Goal: Use online tool/utility: Utilize a website feature to perform a specific function

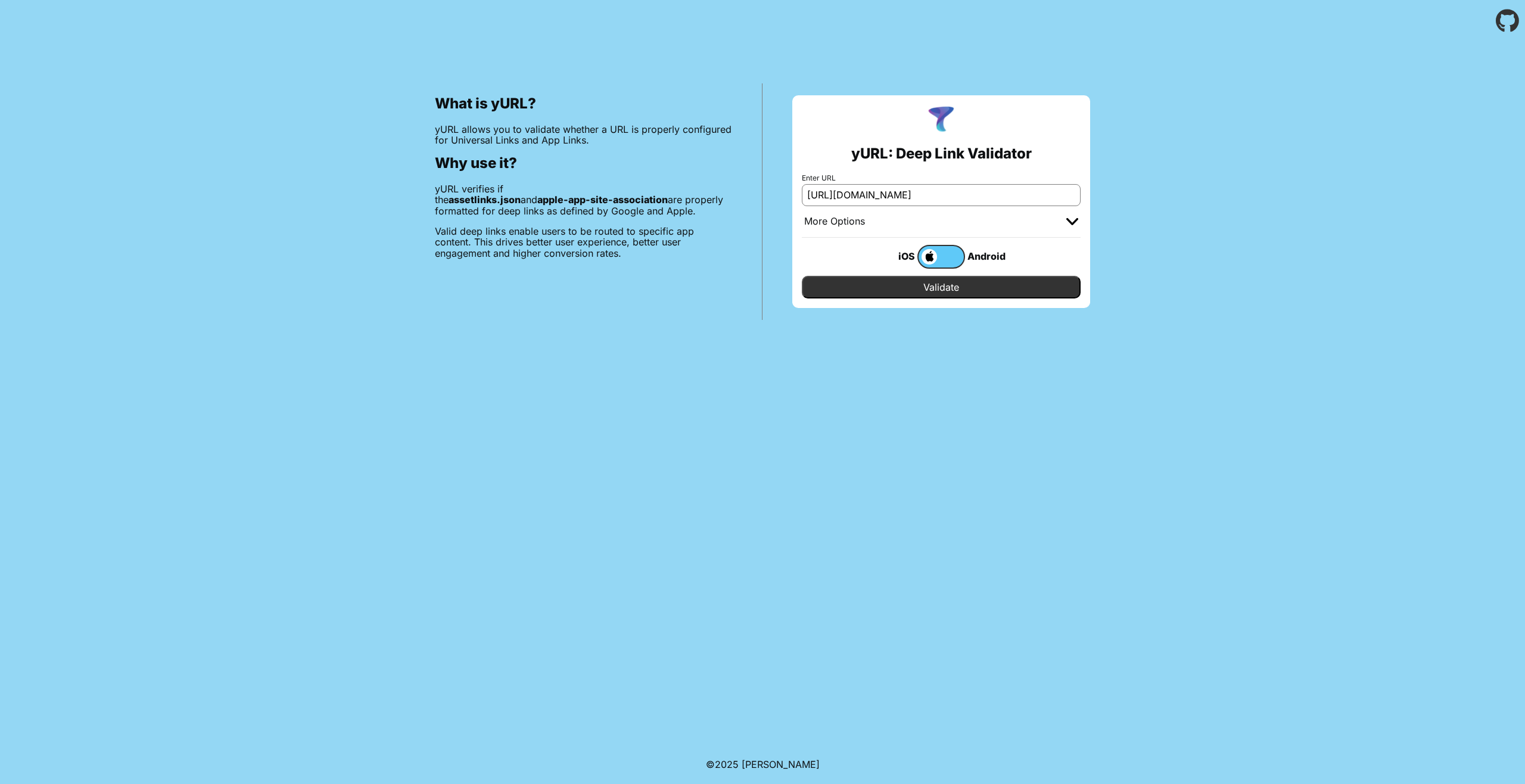
type input "[URL][DOMAIN_NAME]"
click at [913, 289] on input "Validate" at bounding box center [941, 287] width 279 height 22
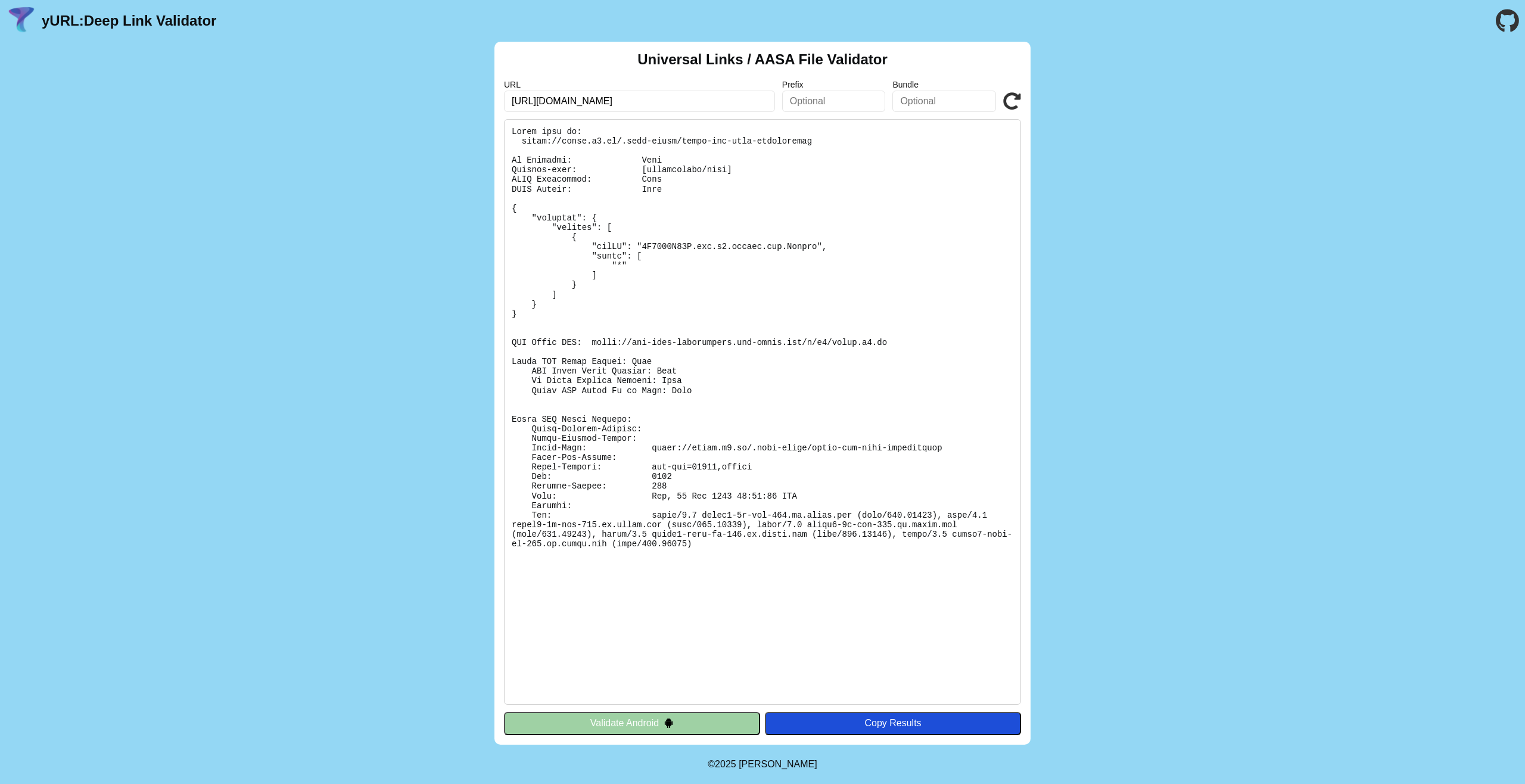
click at [672, 718] on img at bounding box center [668, 723] width 10 height 10
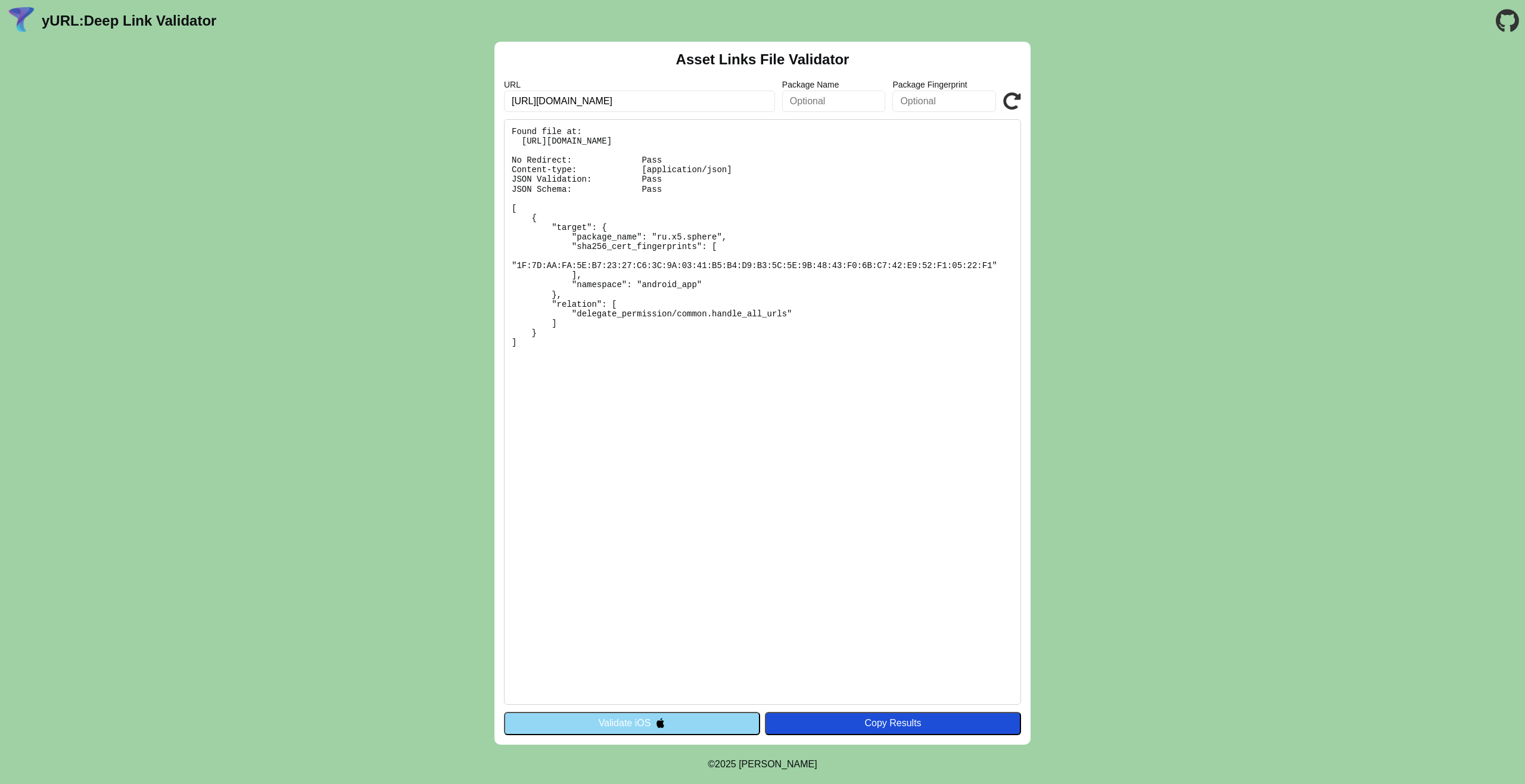
click at [642, 720] on button "Validate iOS" at bounding box center [632, 723] width 256 height 22
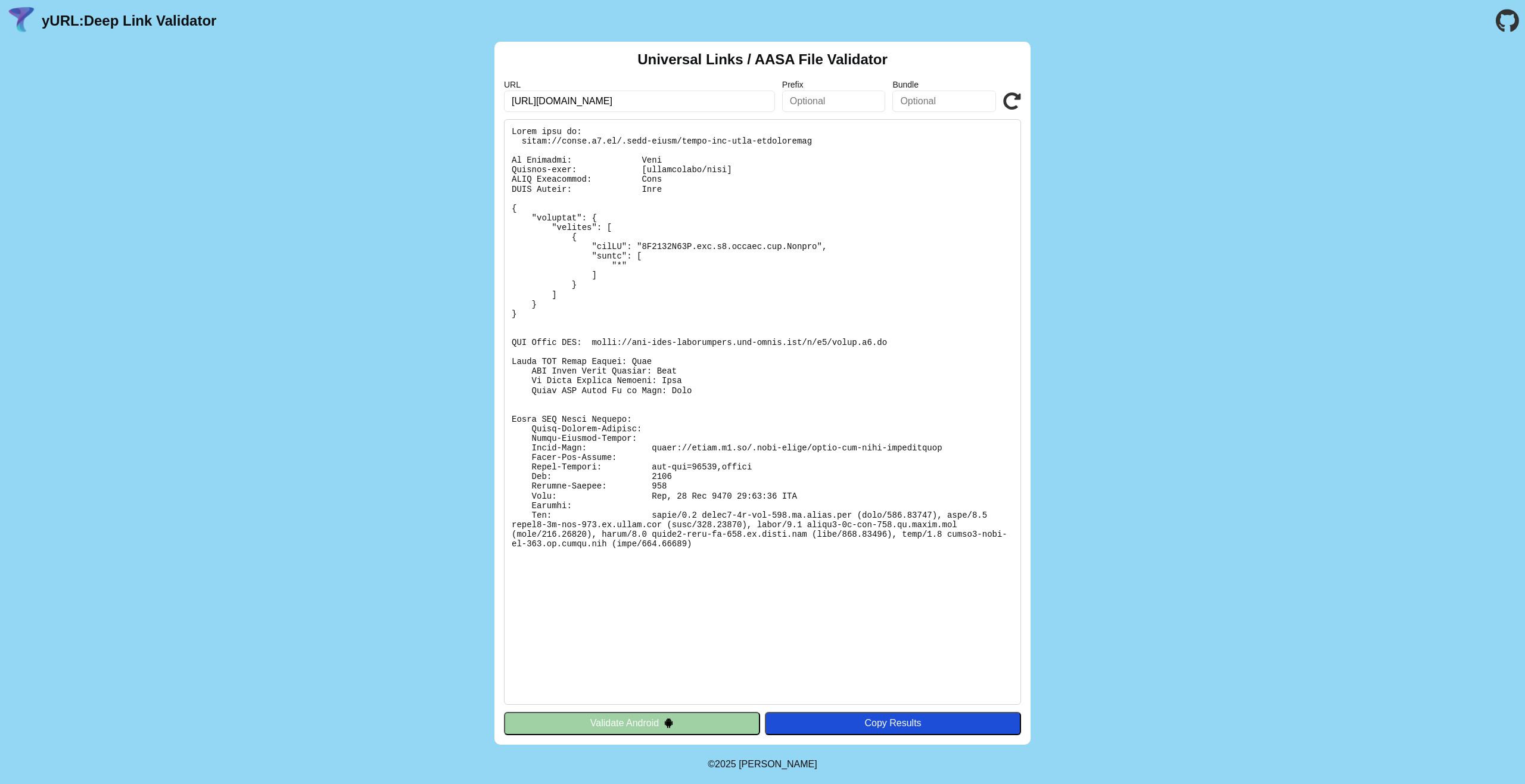
click at [842, 96] on input "text" at bounding box center [834, 101] width 103 height 22
click at [939, 95] on input "text" at bounding box center [944, 101] width 103 height 22
click at [654, 719] on button "Validate Android" at bounding box center [632, 723] width 256 height 22
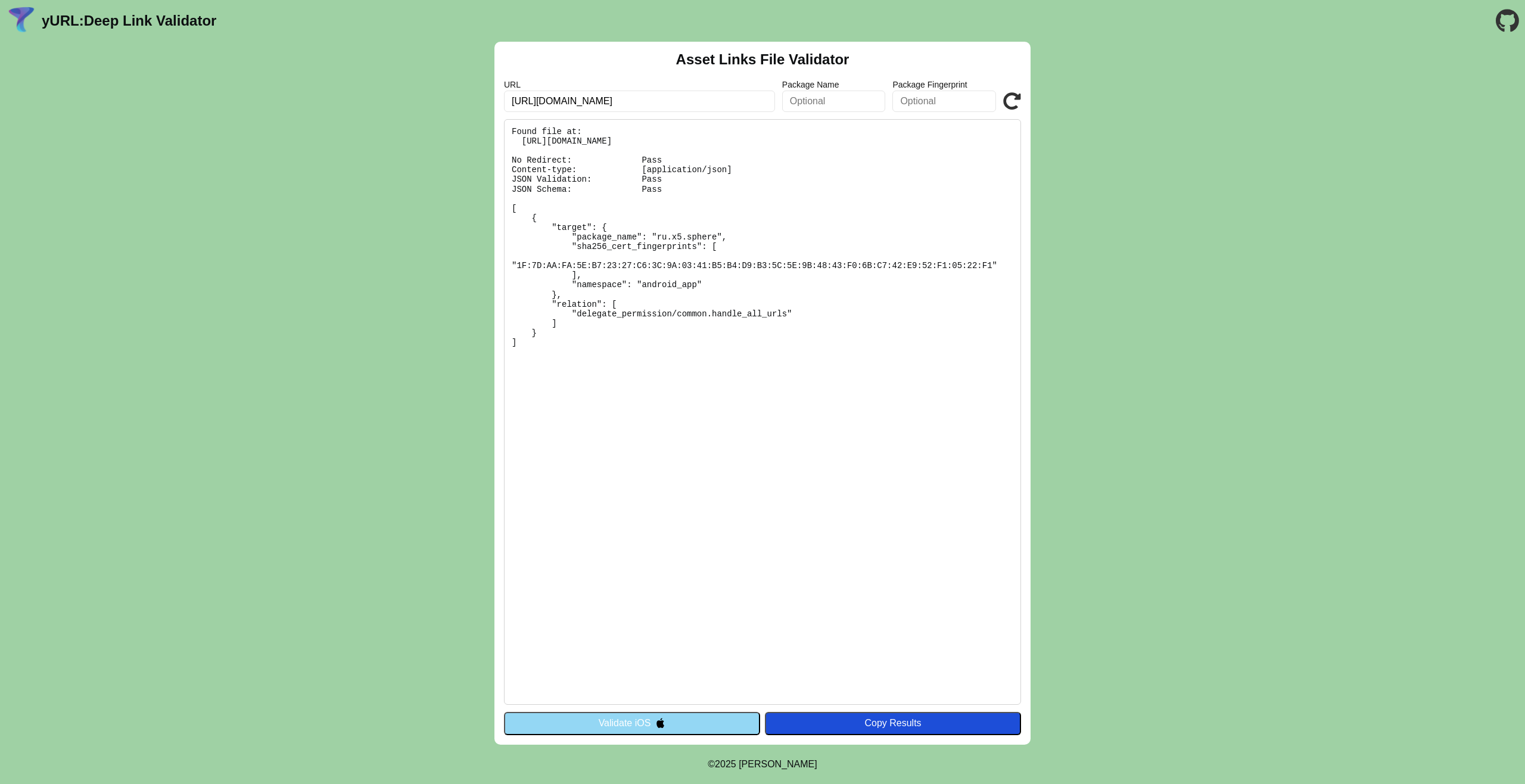
click at [830, 104] on input "text" at bounding box center [834, 101] width 103 height 22
type input "ru.x5.sphere"
click at [1014, 93] on icon at bounding box center [1012, 101] width 18 height 18
click at [1014, 94] on icon at bounding box center [1012, 101] width 18 height 18
click at [939, 99] on input "text" at bounding box center [944, 101] width 103 height 22
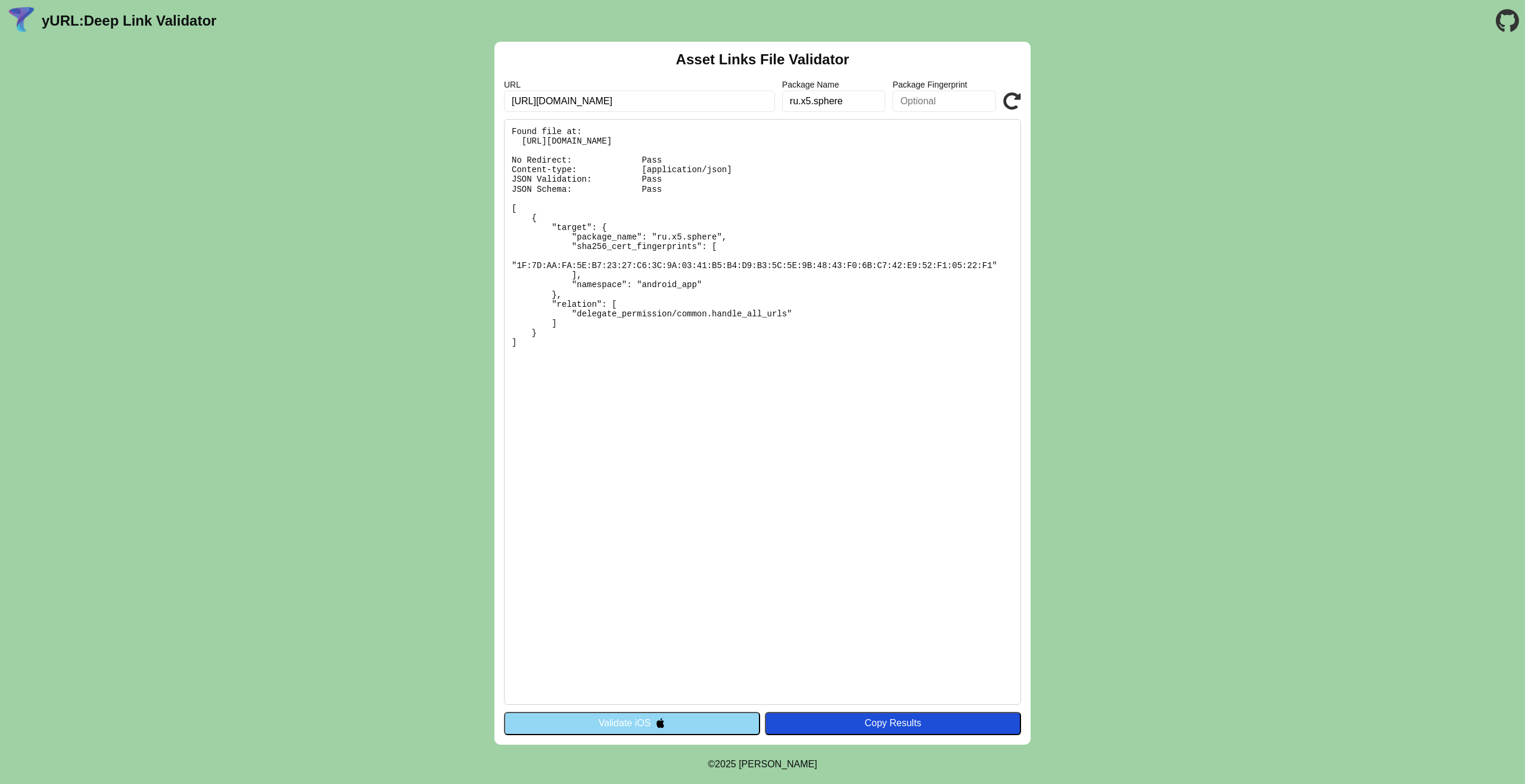
click at [519, 263] on pre "Found file at: https://sfera.x5.ru/.well-known/assetlinks.json No Redirect: Pas…" at bounding box center [762, 412] width 517 height 586
drag, startPoint x: 517, startPoint y: 265, endPoint x: 992, endPoint y: 266, distance: 475.0
click at [992, 266] on pre "Found file at: https://sfera.x5.ru/.well-known/assetlinks.json No Redirect: Pas…" at bounding box center [762, 412] width 517 height 586
copy pre "1F:7D:AA:FA:5E:B7:23:27:C6:3C:9A:03:41:B5:B4:D9:B3:5C:5E:9B:48:43:F0:6B:C7:42:E…"
click at [946, 107] on input "text" at bounding box center [944, 101] width 103 height 22
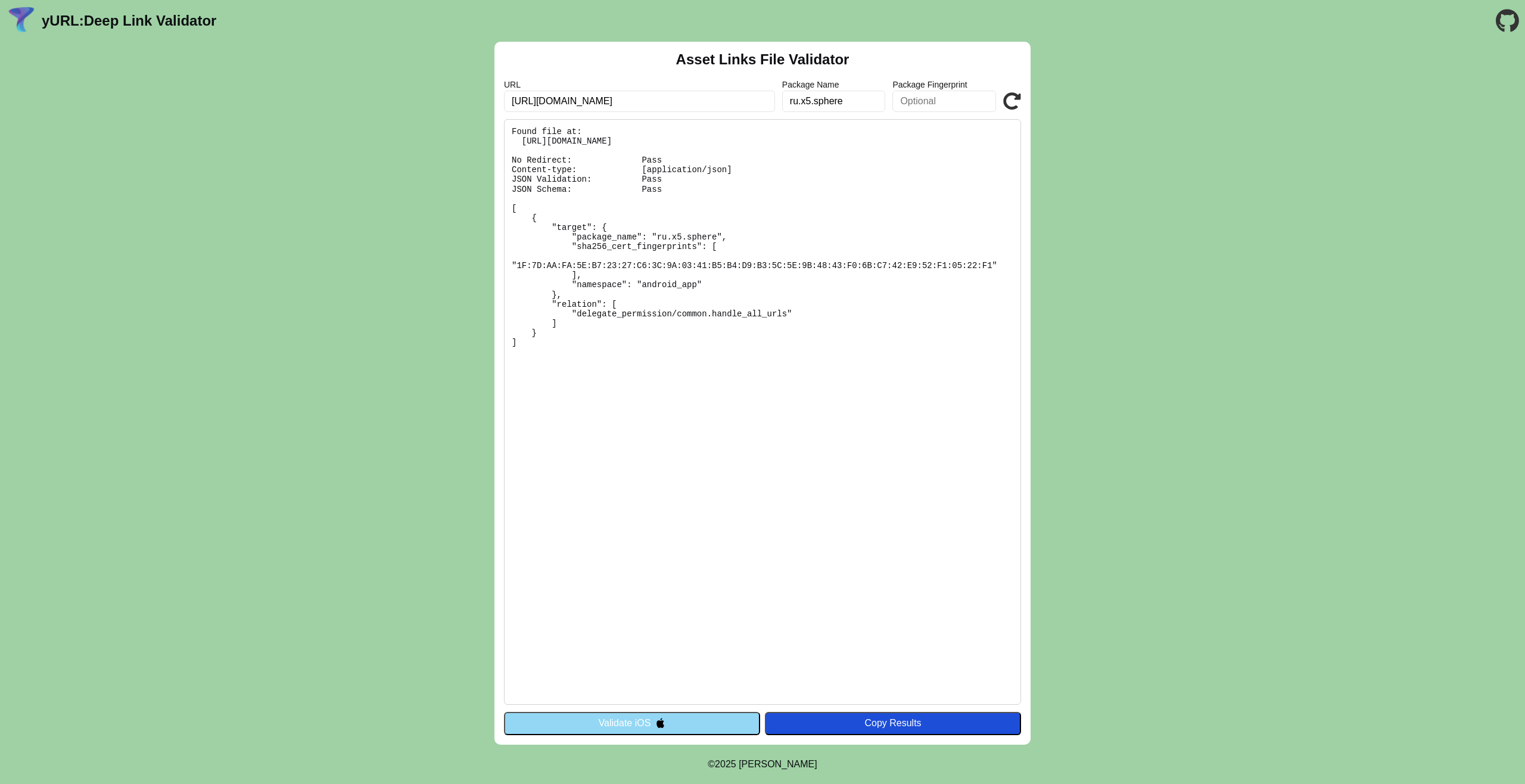
paste input "1F:7D:AA:FA:5E:B7:23:27:C6:3C:9A:03:41:B5:B4:D9:B3:5C:5E:9B:48:43:F0:6B:C7:42:E…"
type input "1F:7D:AA:FA:5E:B7:23:27:C6:3C:9A:03:41:B5:B4:D9:B3:5C:5E:9B:48:43:F0:6B:C7:42:E…"
click at [1018, 95] on icon at bounding box center [1012, 101] width 18 height 18
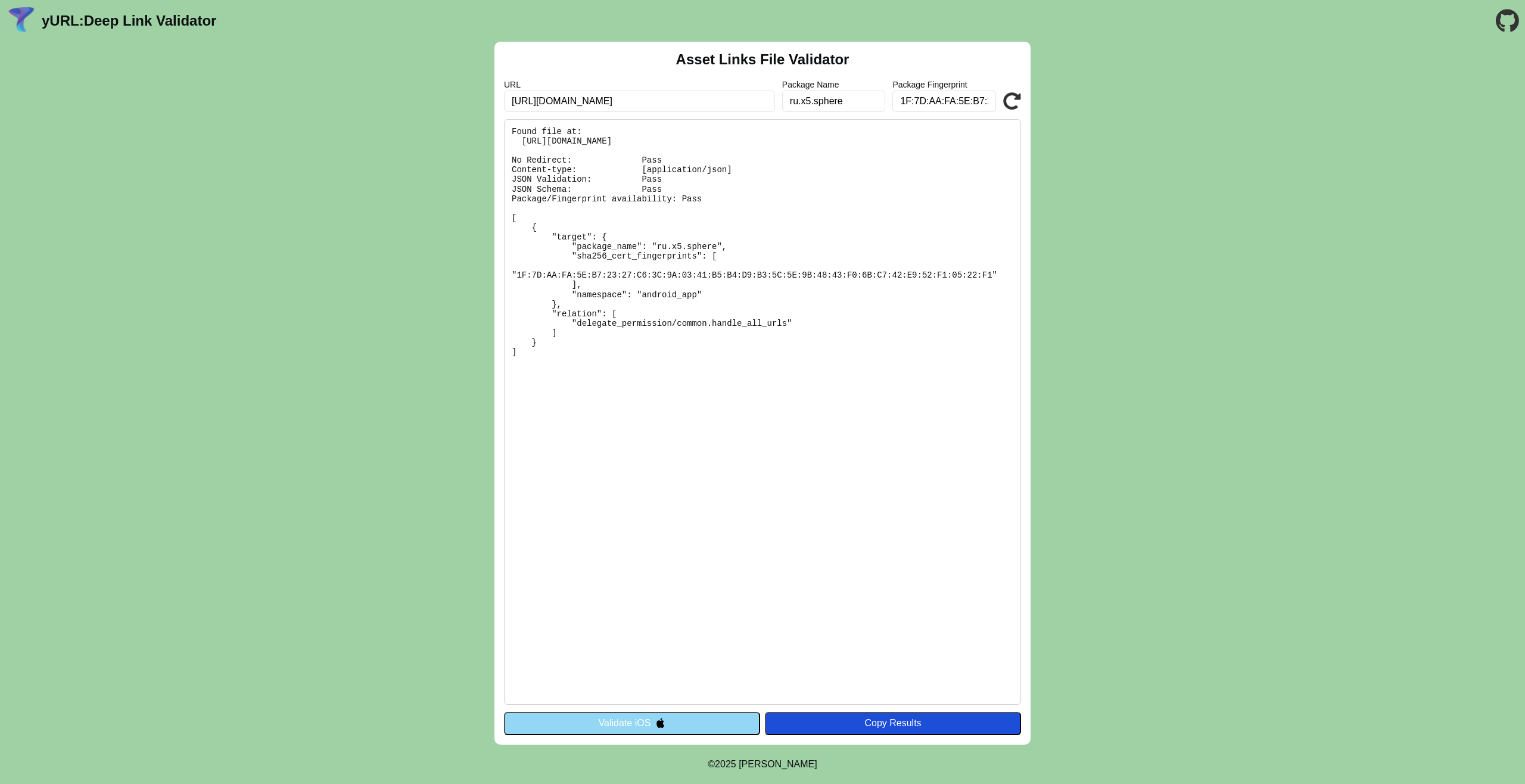
click at [1014, 92] on icon at bounding box center [1012, 101] width 18 height 18
click at [1018, 99] on icon at bounding box center [1012, 101] width 18 height 18
click at [937, 101] on input "1F:7D:AA:FA:5E:B7:23:27:C6:3C:9A:03:41:B5:B4:D9:B3:5C:5E:9B:48:43:F0:6B:C7:42:E…" at bounding box center [944, 101] width 103 height 22
type input "1F:7D:AA:FA:5E:B7:23:27:C6:3C:9A:03:41:B5:B4:D9:B3:5C:5E:9B:48:43:F0:6B:C7:42:E…"
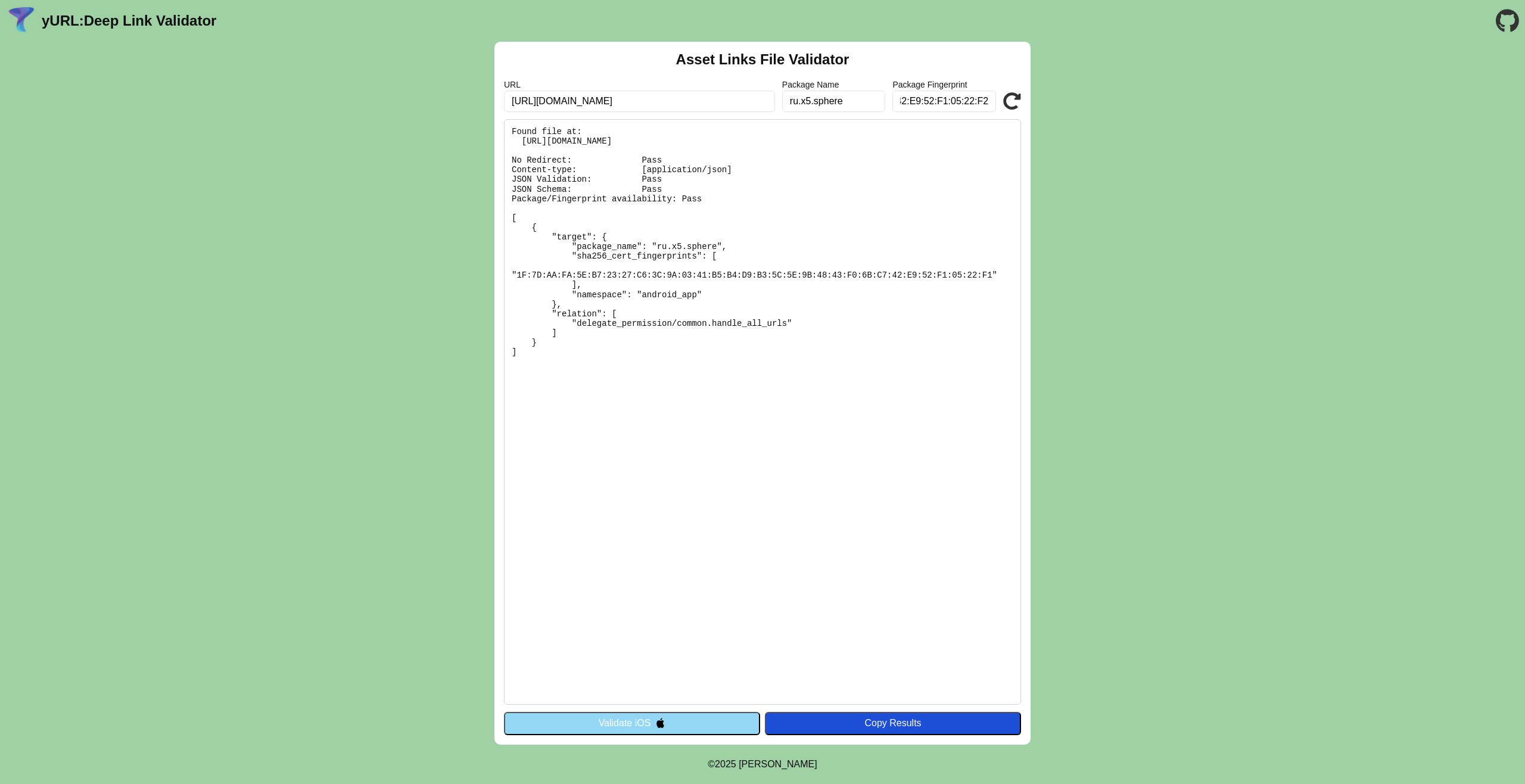
click at [1016, 99] on icon at bounding box center [1012, 101] width 18 height 18
click at [969, 99] on input "1F:7D:AA:FA:5E:B7:23:27:C6:3C:9A:03:41:B5:B4:D9:B3:5C:5E:9B:48:43:F0:6B:C7:42:E…" at bounding box center [944, 101] width 103 height 22
type input "1F:asdf"
click at [1016, 99] on icon at bounding box center [1012, 101] width 18 height 18
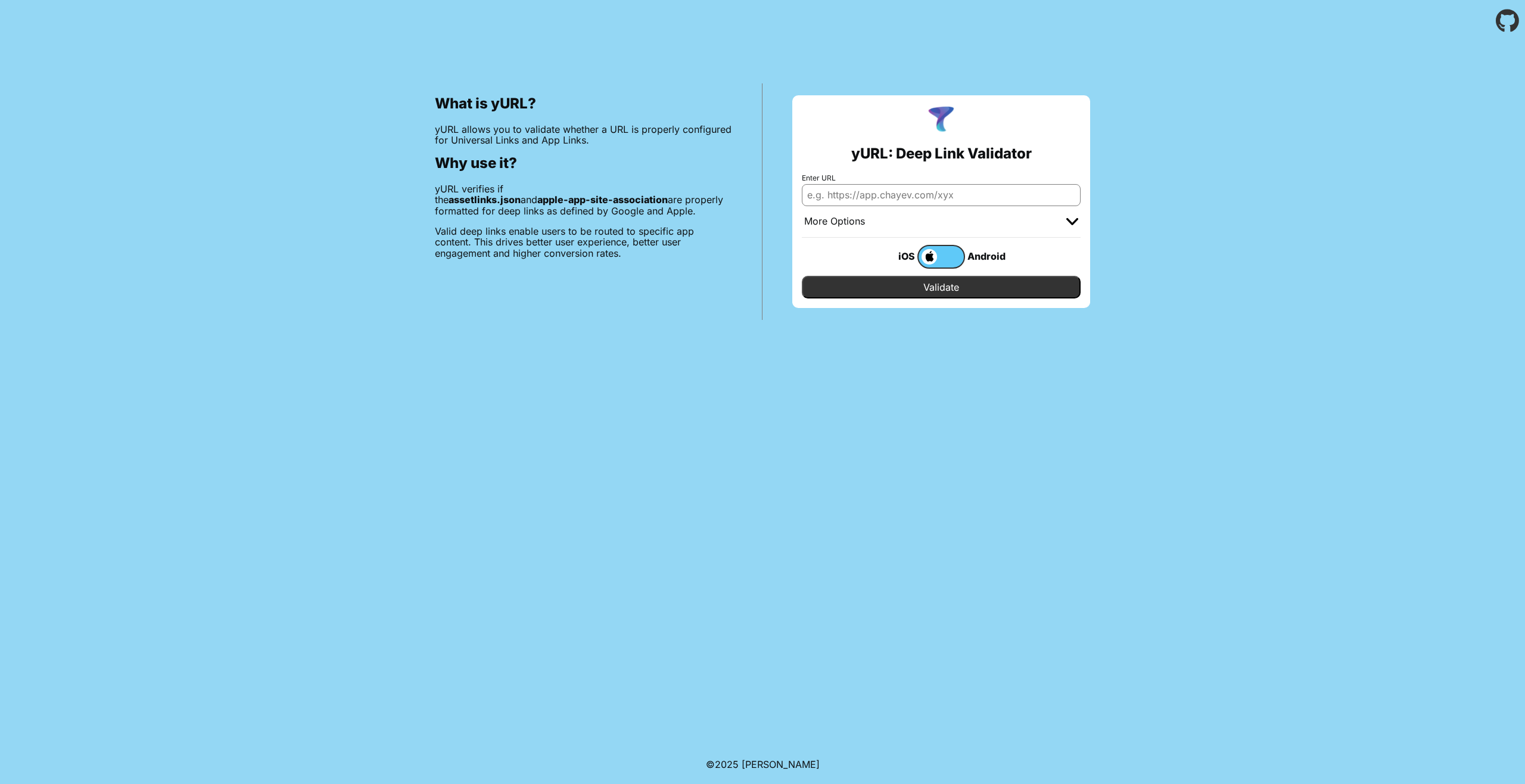
click at [960, 258] on label at bounding box center [941, 256] width 48 height 24
click at [0, 0] on input "checkbox" at bounding box center [0, 0] width 0 height 0
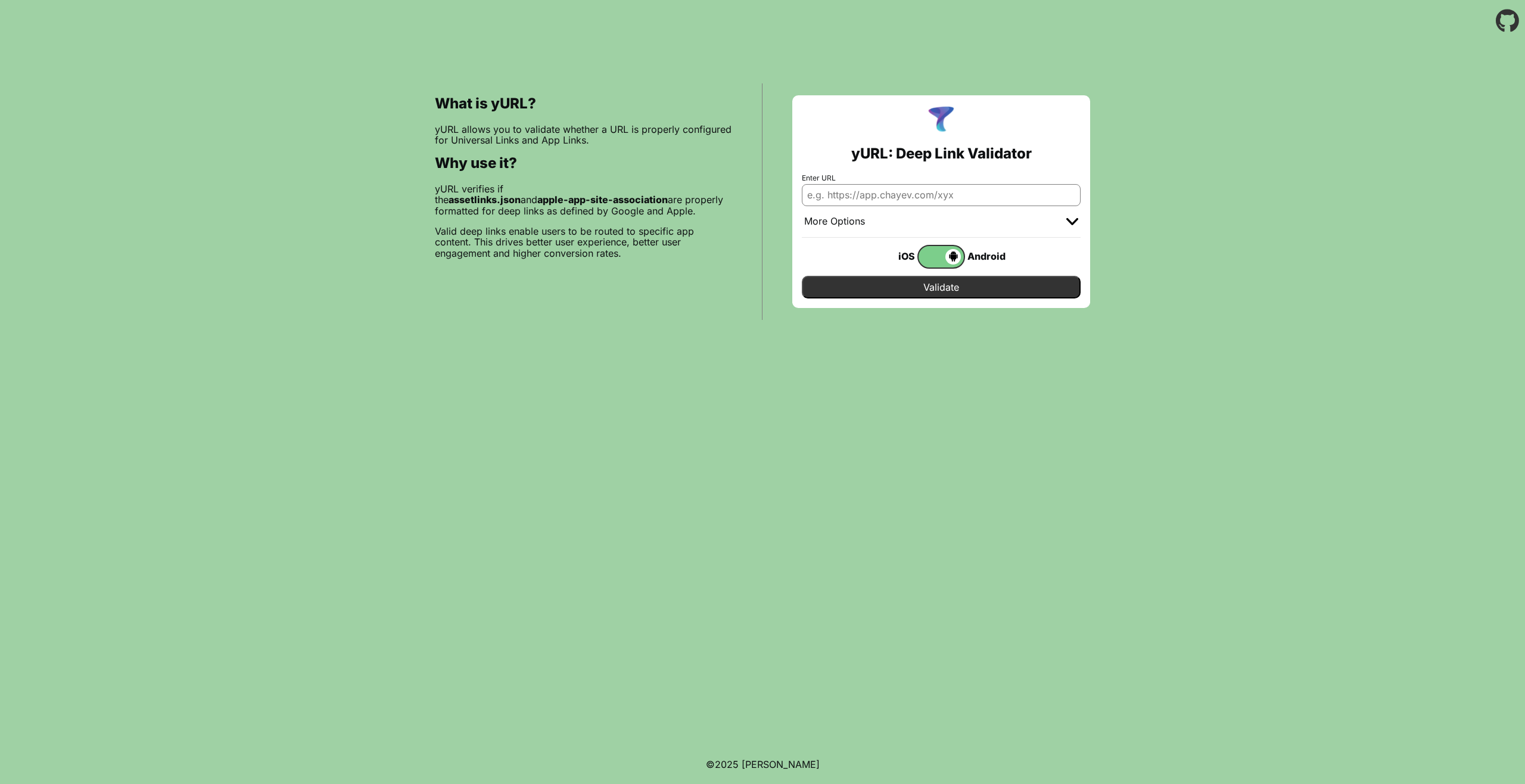
click at [944, 256] on span at bounding box center [939, 256] width 43 height 15
click at [0, 0] on input "checkbox" at bounding box center [0, 0] width 0 height 0
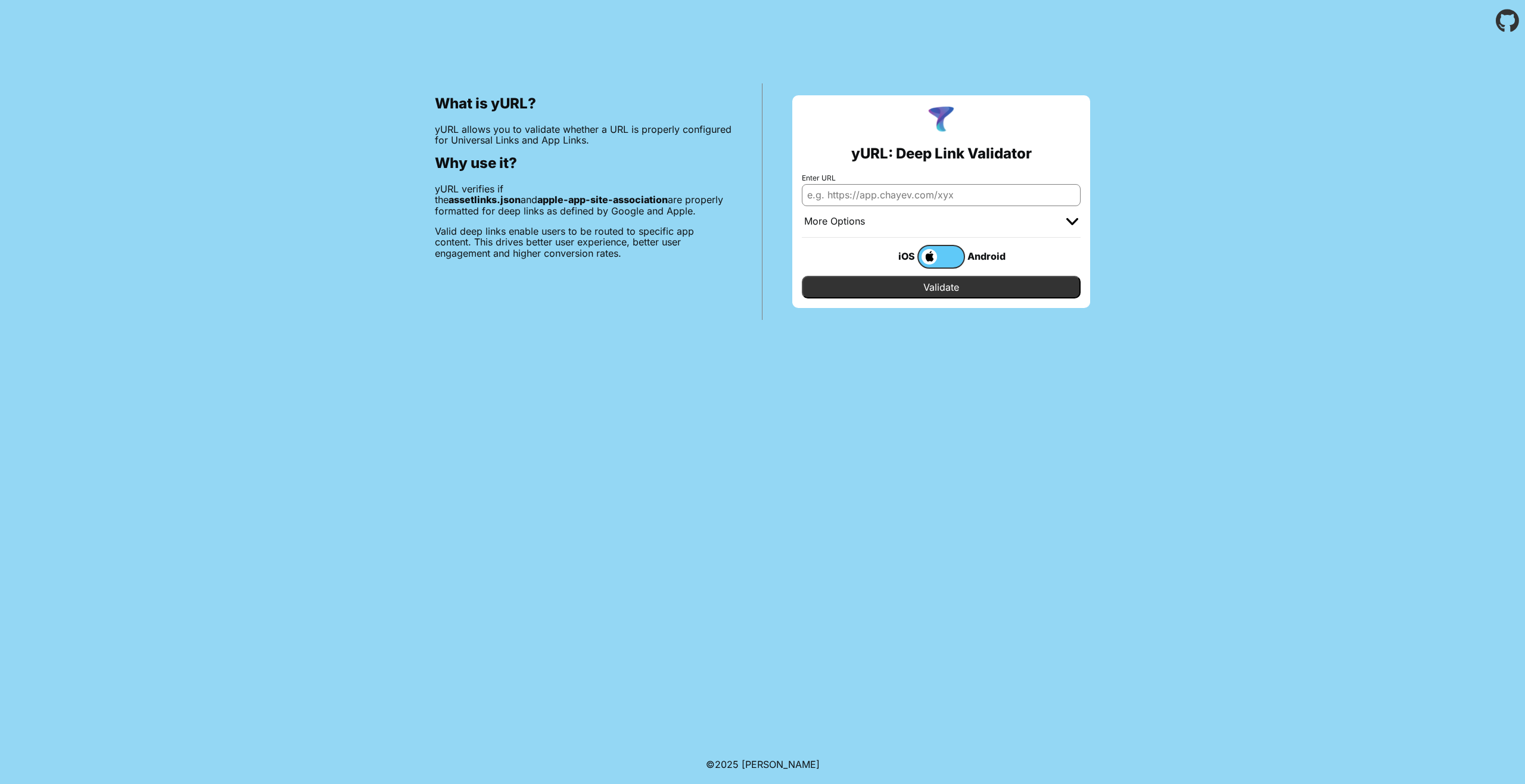
click at [948, 255] on label at bounding box center [941, 256] width 48 height 24
click at [0, 0] on input "checkbox" at bounding box center [0, 0] width 0 height 0
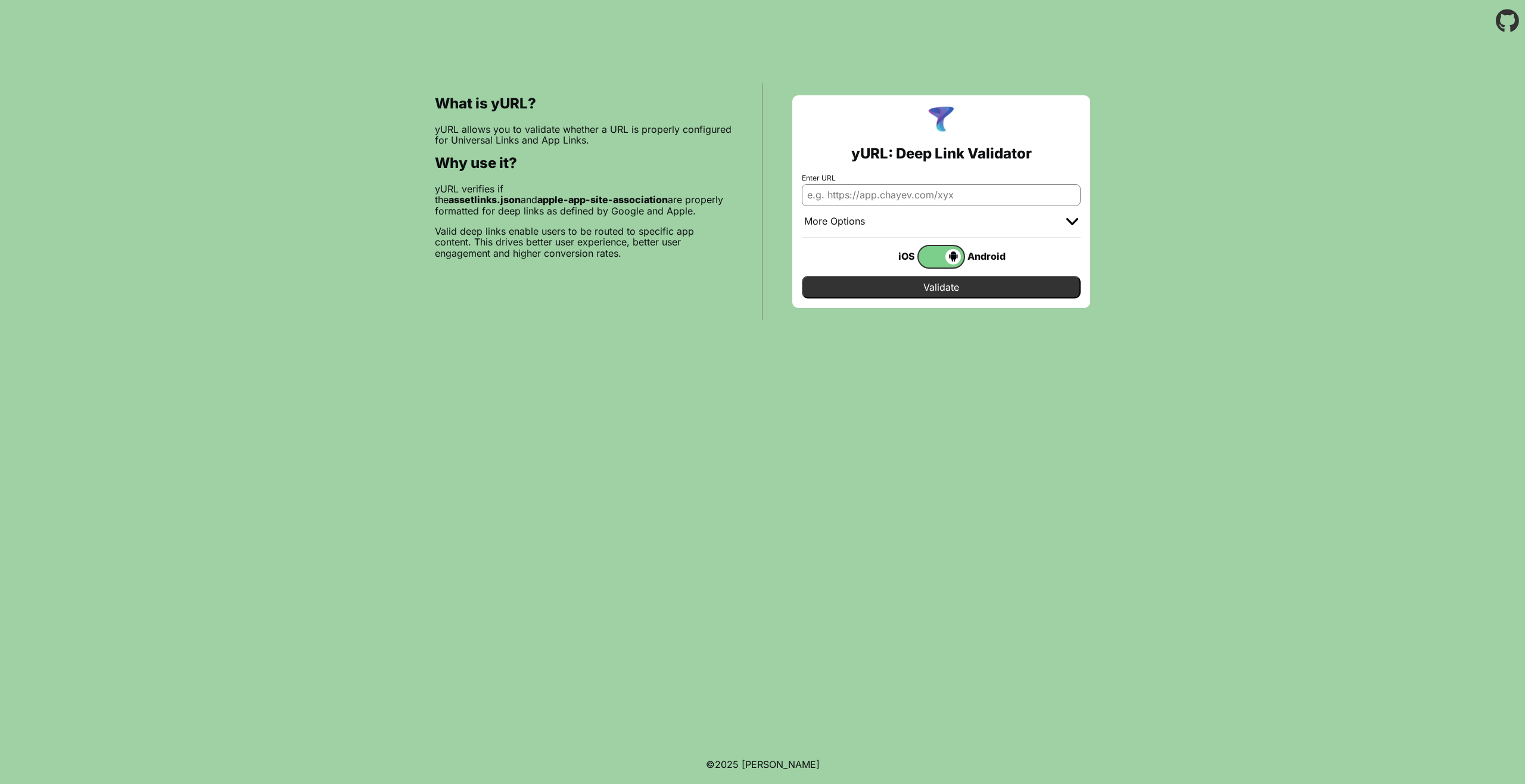
click at [1002, 223] on div "More Options" at bounding box center [941, 222] width 279 height 31
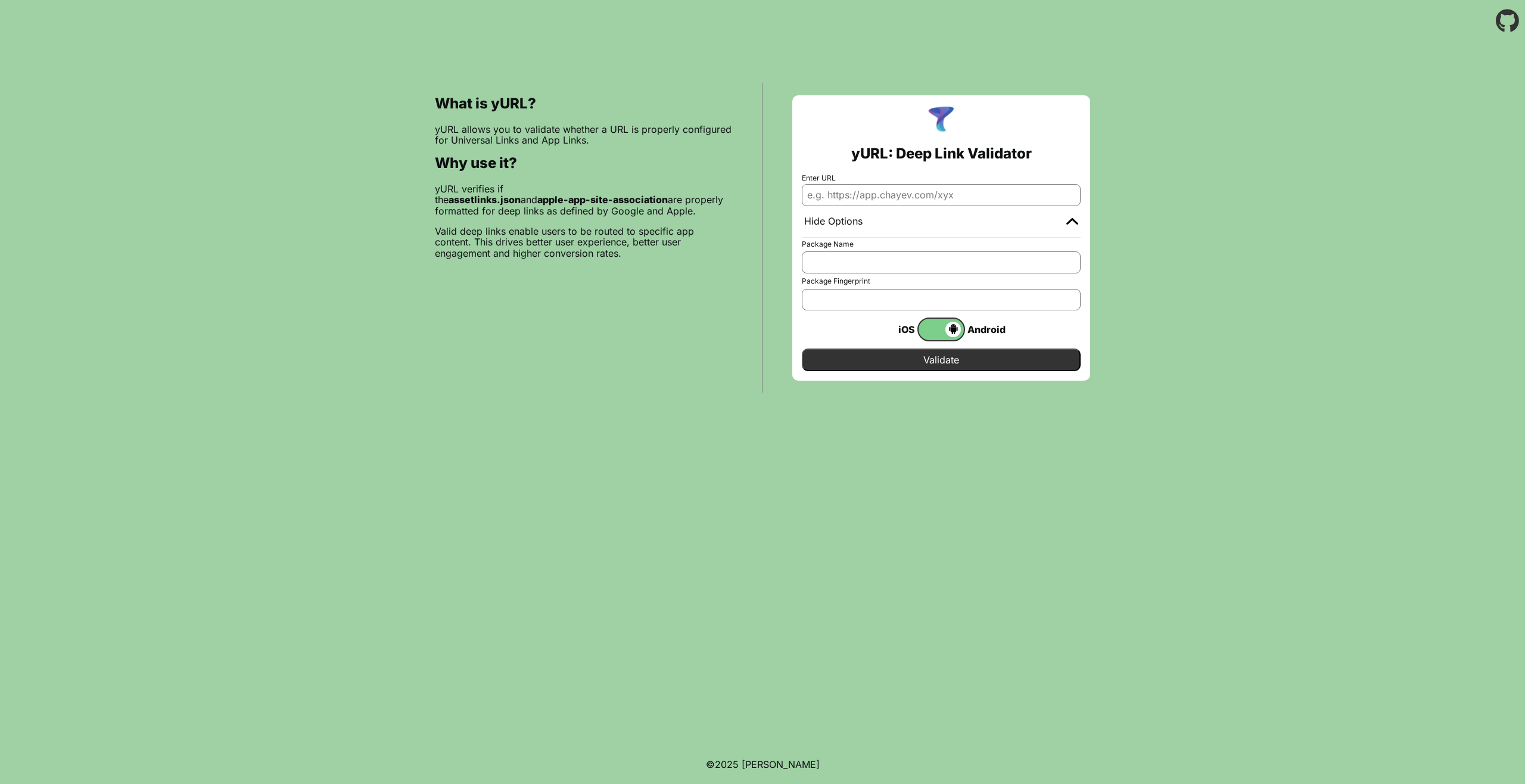
click at [934, 261] on input "Package Name" at bounding box center [941, 262] width 279 height 22
click at [932, 306] on input "Package Fingerprint" at bounding box center [941, 299] width 279 height 22
click at [920, 263] on input "Package Name" at bounding box center [941, 262] width 279 height 22
type input "ru.x5.sphere"
click at [874, 296] on input "Package Fingerprint" at bounding box center [941, 299] width 279 height 22
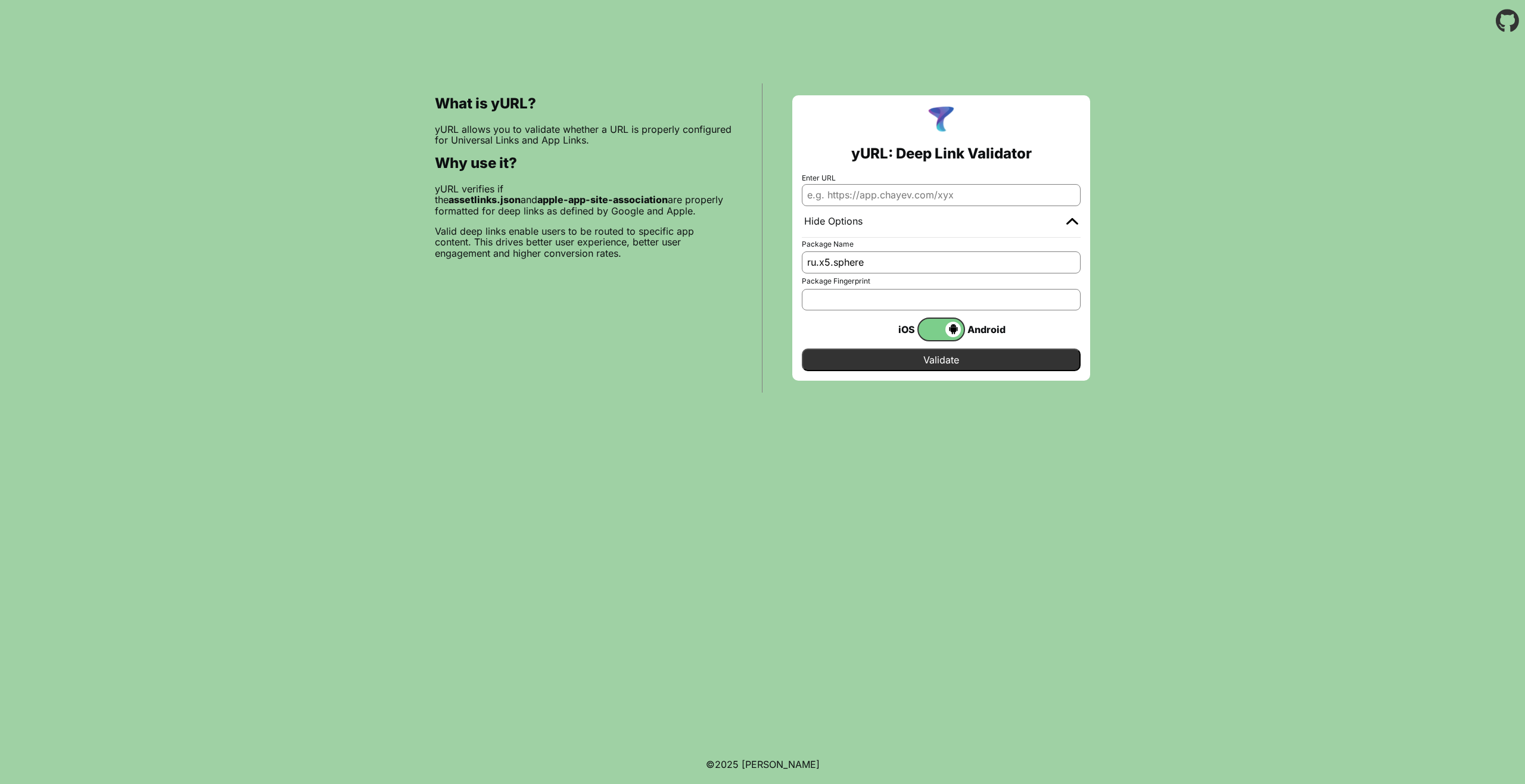
type input "1F:7D:AA:FA:5E:B7:23:27:C6:3C:9A:03:41:B5:B4:D9:B3:5C:5E:9B:48:43:F0:6B:C7:42:E…"
click at [1002, 301] on input "1F:7D:AA:FA:5E:B7:23:27:C6:3C:9A:03:41:B5:B4:D9:B3:5C:5E:9B:48:43:F0:6B:C7:42:E…" at bounding box center [941, 299] width 279 height 22
click at [974, 359] on input "Validate" at bounding box center [941, 360] width 279 height 22
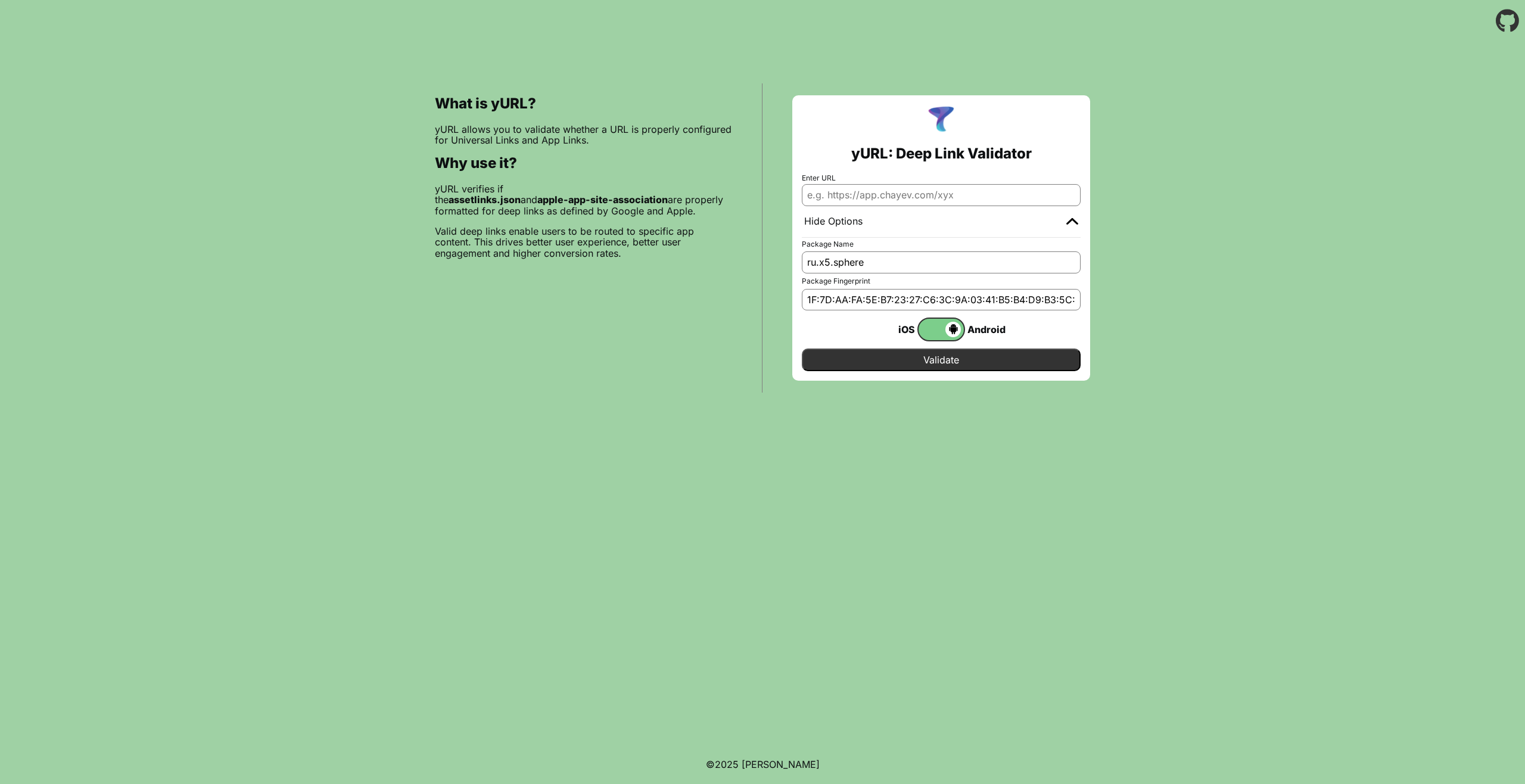
type input "[URL][DOMAIN_NAME]"
click at [971, 361] on input "Validate" at bounding box center [941, 360] width 279 height 22
